Goal: Task Accomplishment & Management: Manage account settings

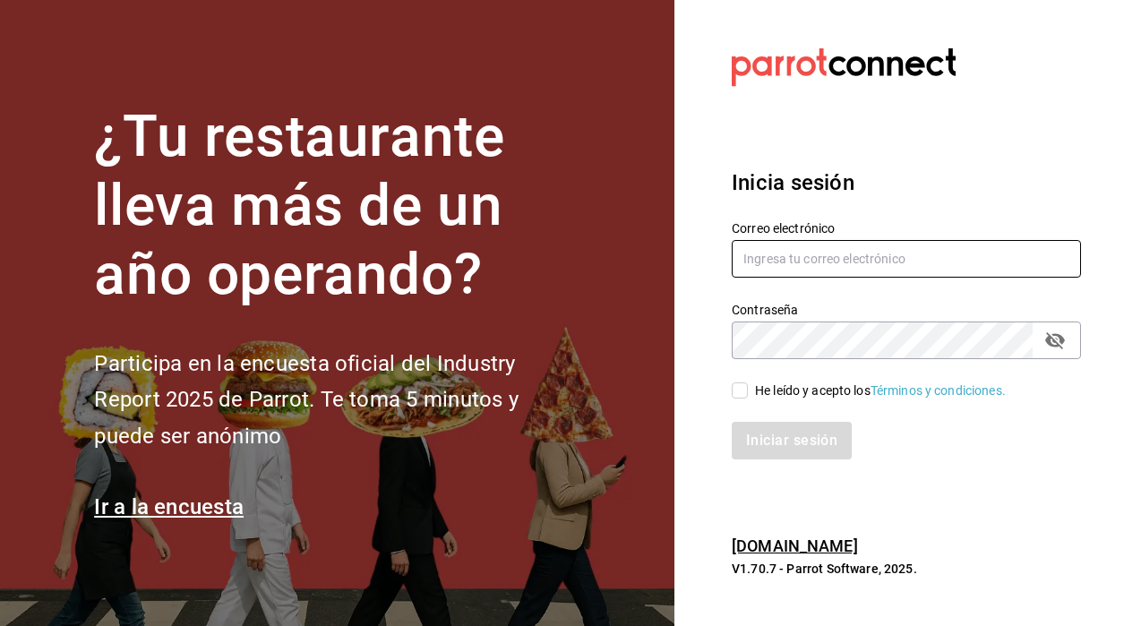
type input "[EMAIL_ADDRESS][DOMAIN_NAME]"
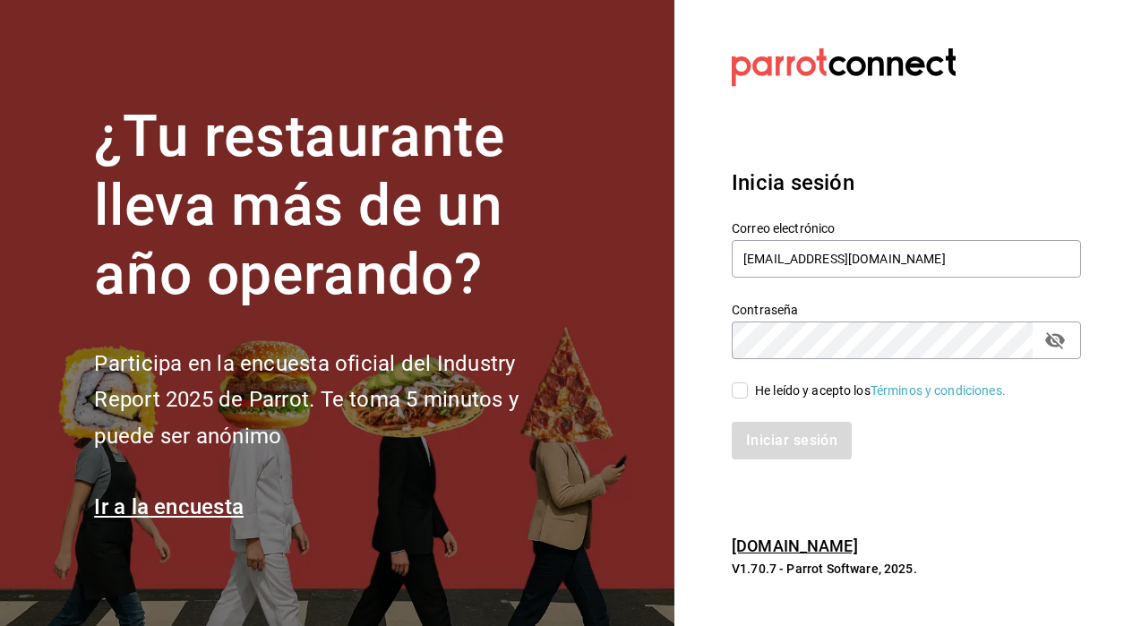
click at [742, 393] on input "He leído y acepto los Términos y condiciones." at bounding box center [740, 390] width 16 height 16
checkbox input "true"
click at [771, 440] on button "Iniciar sesión" at bounding box center [793, 441] width 122 height 38
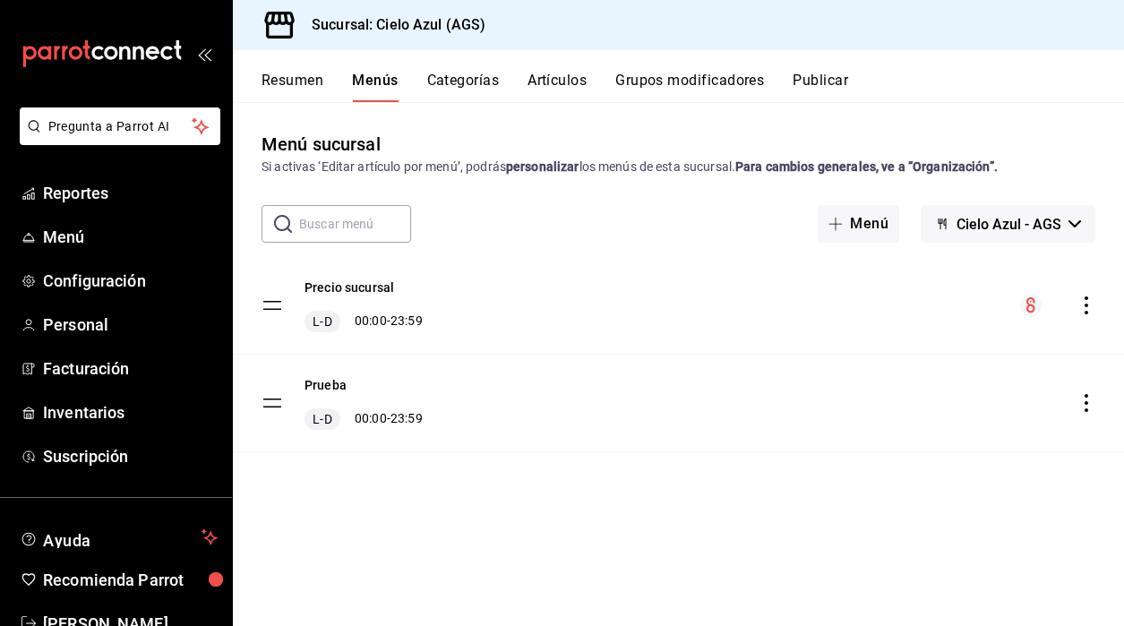
click at [758, 397] on div "Prueba L-D 00:00 - 23:59" at bounding box center [678, 403] width 891 height 97
drag, startPoint x: 731, startPoint y: 453, endPoint x: 716, endPoint y: 449, distance: 14.8
click at [729, 452] on div "Precio sucursal L-D 00:00 - 23:59 Prueba L-D 00:00 - 23:59" at bounding box center [678, 379] width 891 height 245
click at [817, 306] on div "Precio sucursal L-D 00:00 - 23:59" at bounding box center [678, 305] width 891 height 97
click at [781, 349] on div "Precio sucursal L-D 00:00 - 23:59" at bounding box center [678, 305] width 891 height 97
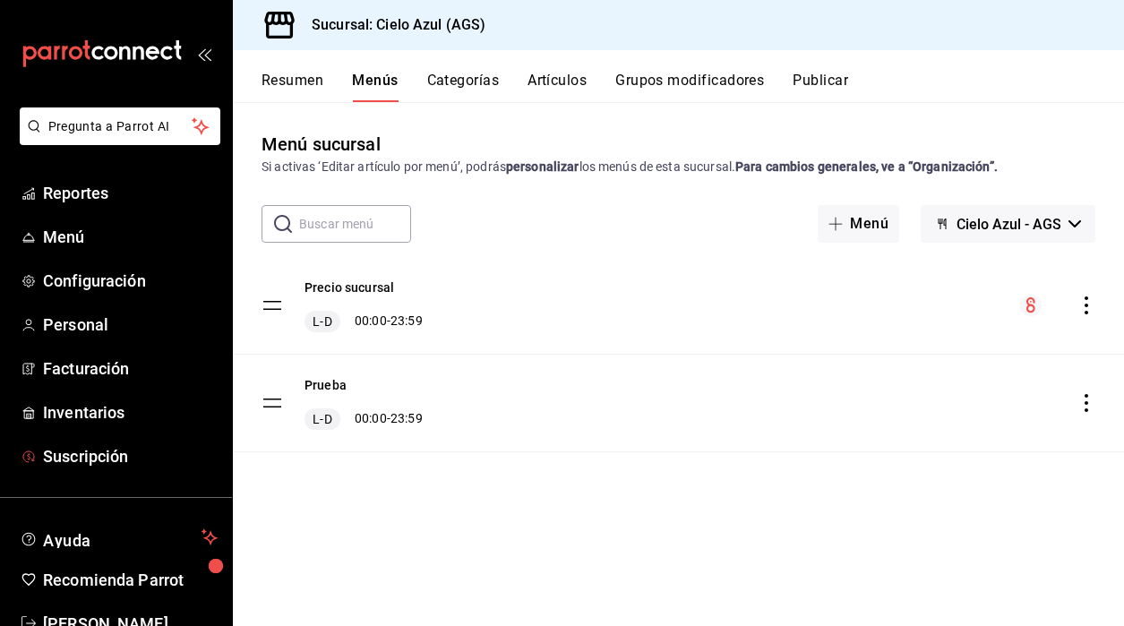
scroll to position [50, 0]
